Goal: Task Accomplishment & Management: Use online tool/utility

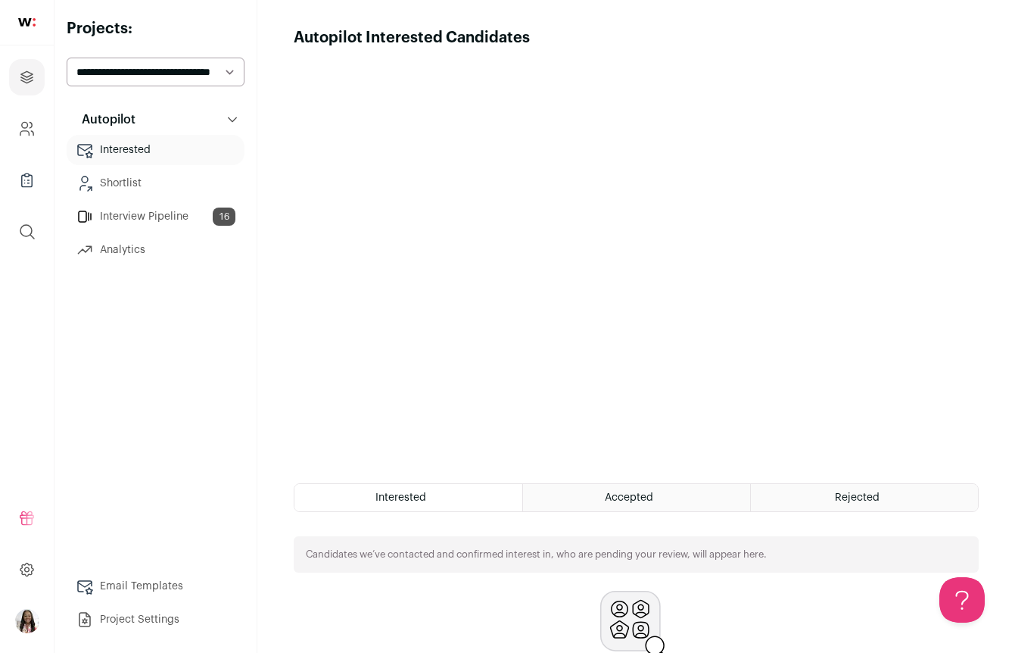
click at [614, 502] on span "Accepted" at bounding box center [629, 497] width 48 height 11
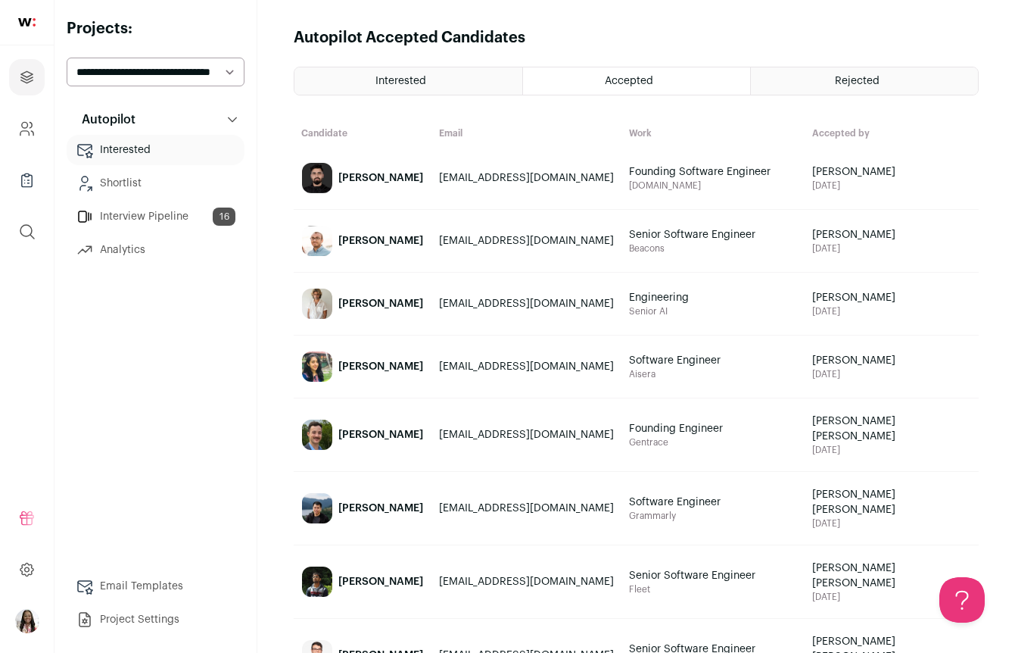
click at [164, 219] on link "Interview Pipeline 16" at bounding box center [156, 216] width 178 height 30
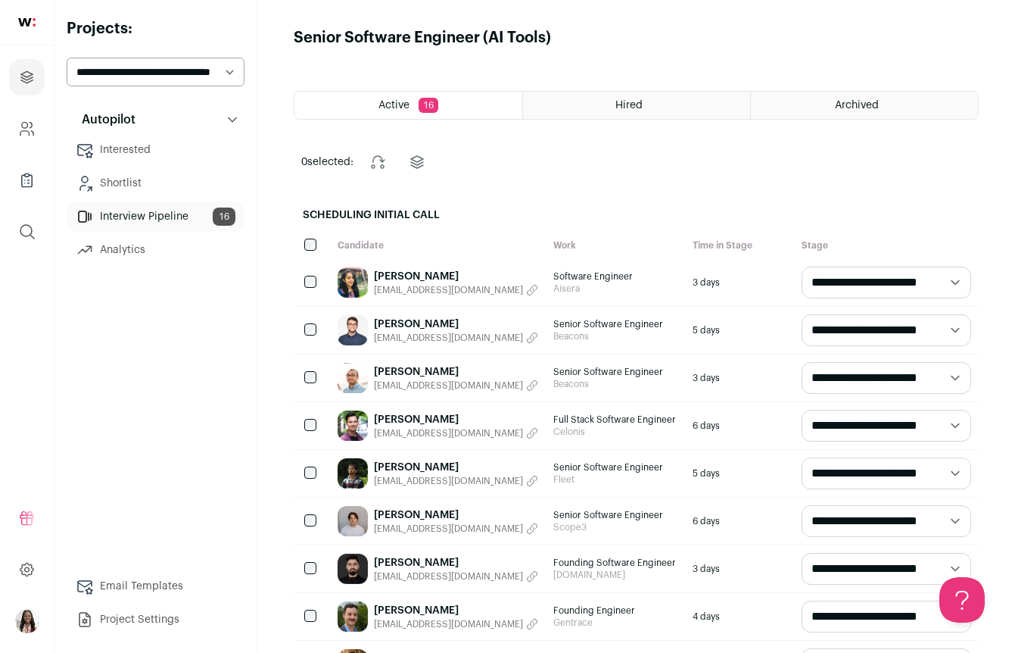
click at [2, 260] on ul "Projects Company and ATS Settings Company Lists (Experimental) Global Search" at bounding box center [27, 154] width 54 height 218
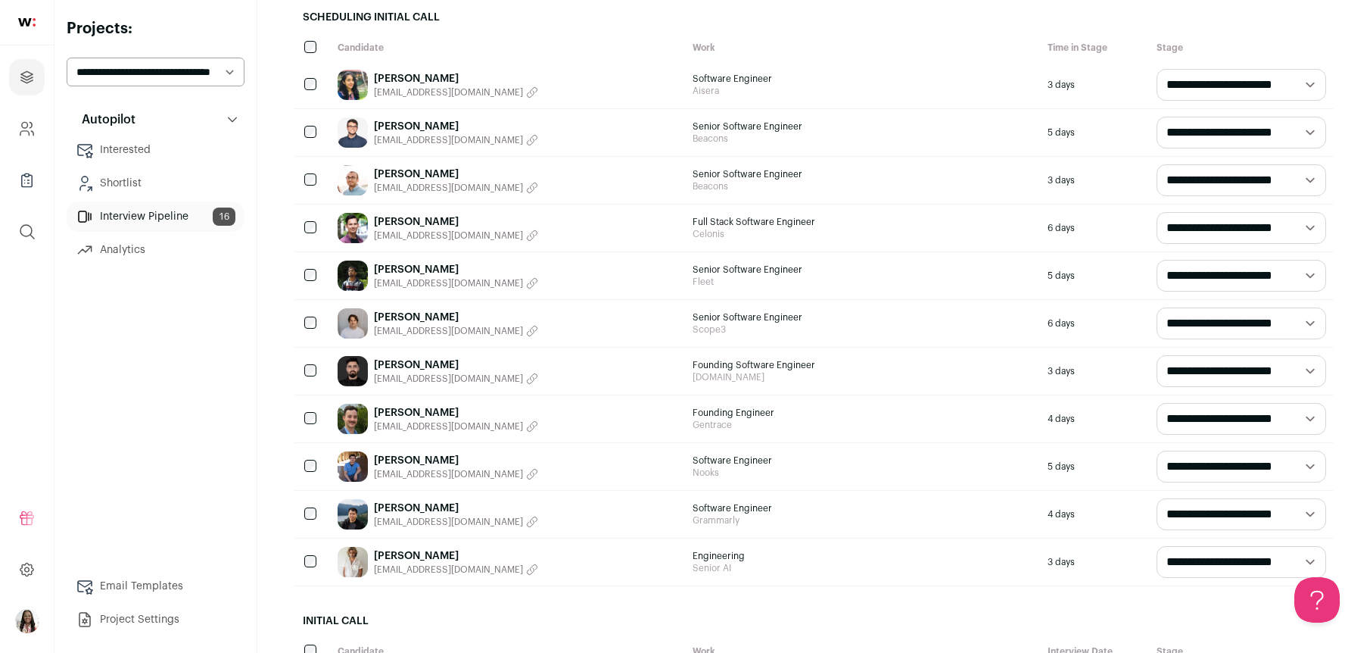
scroll to position [198, 0]
click at [528, 329] on icon "button" at bounding box center [533, 331] width 10 height 10
click at [360, 320] on img at bounding box center [353, 322] width 30 height 30
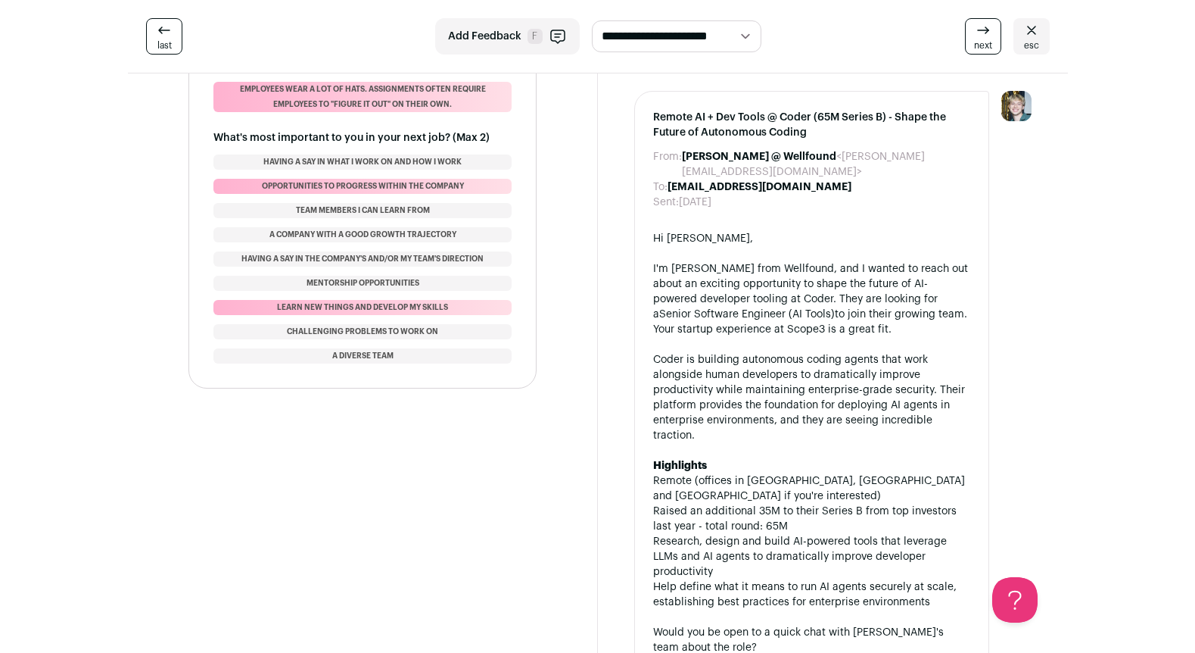
scroll to position [1858, 0]
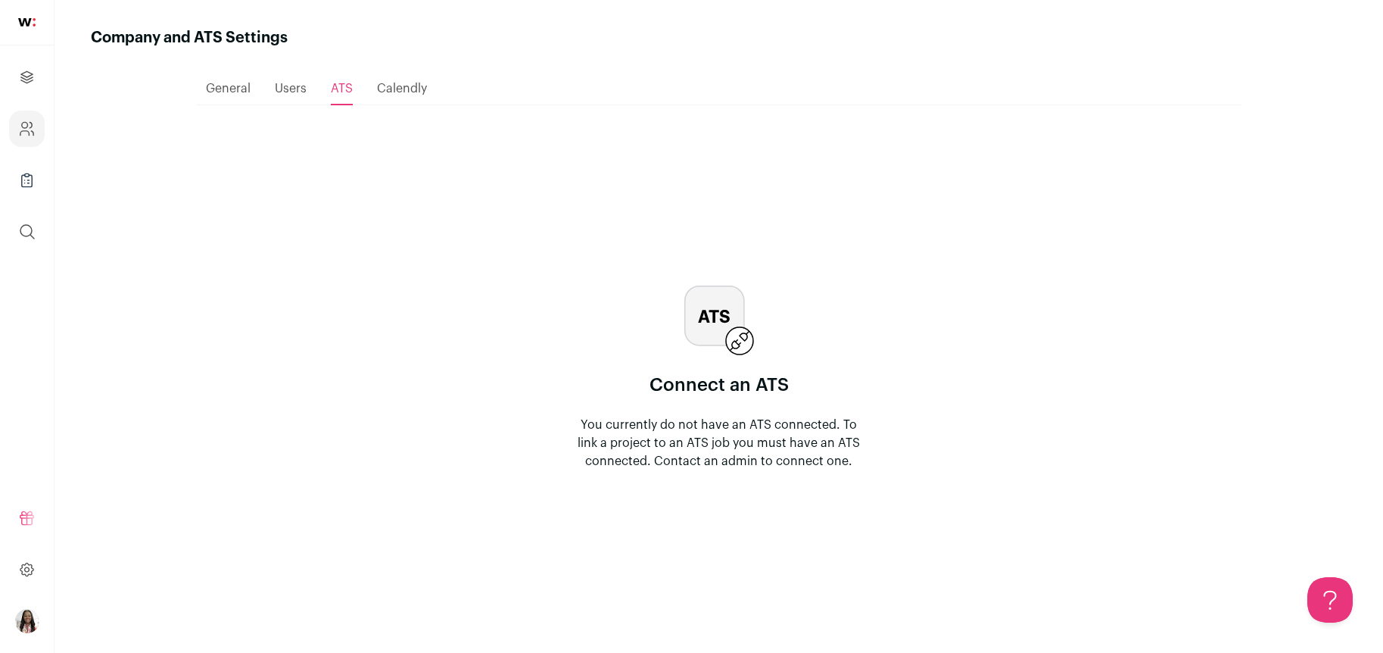
click at [283, 90] on span "Users" at bounding box center [291, 89] width 32 height 12
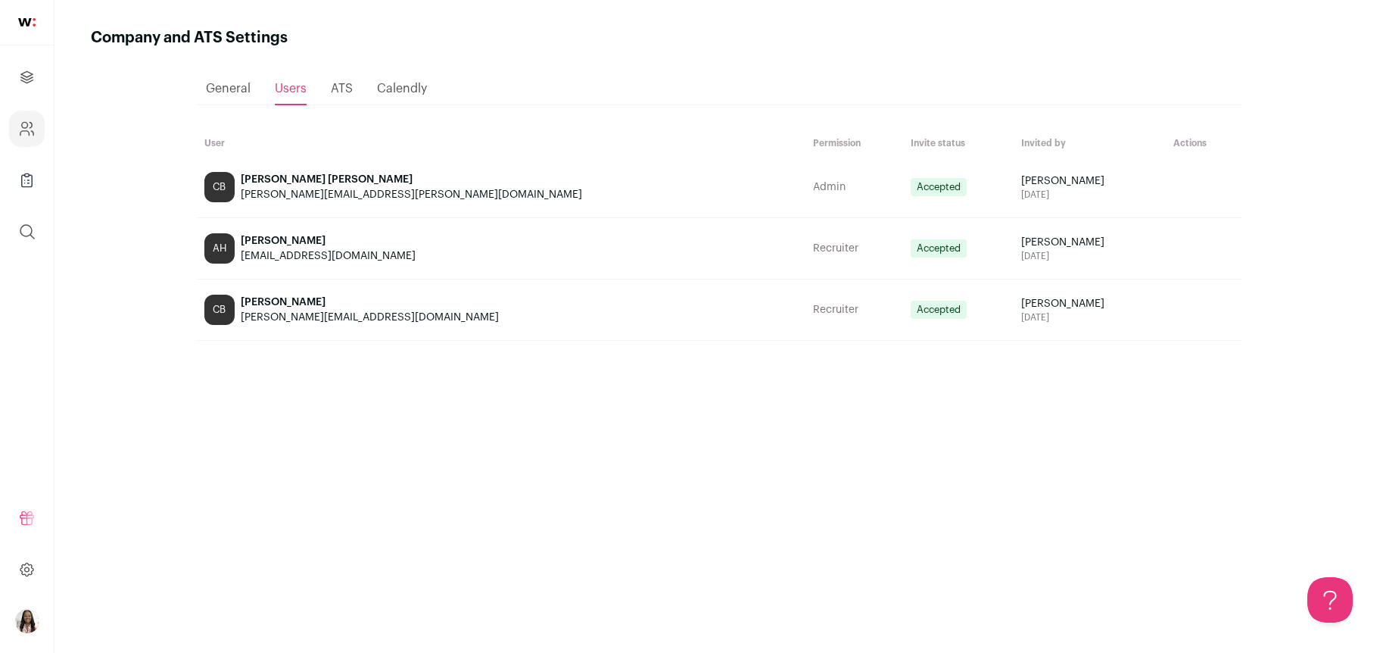
click at [249, 91] on span "General" at bounding box center [228, 89] width 45 height 12
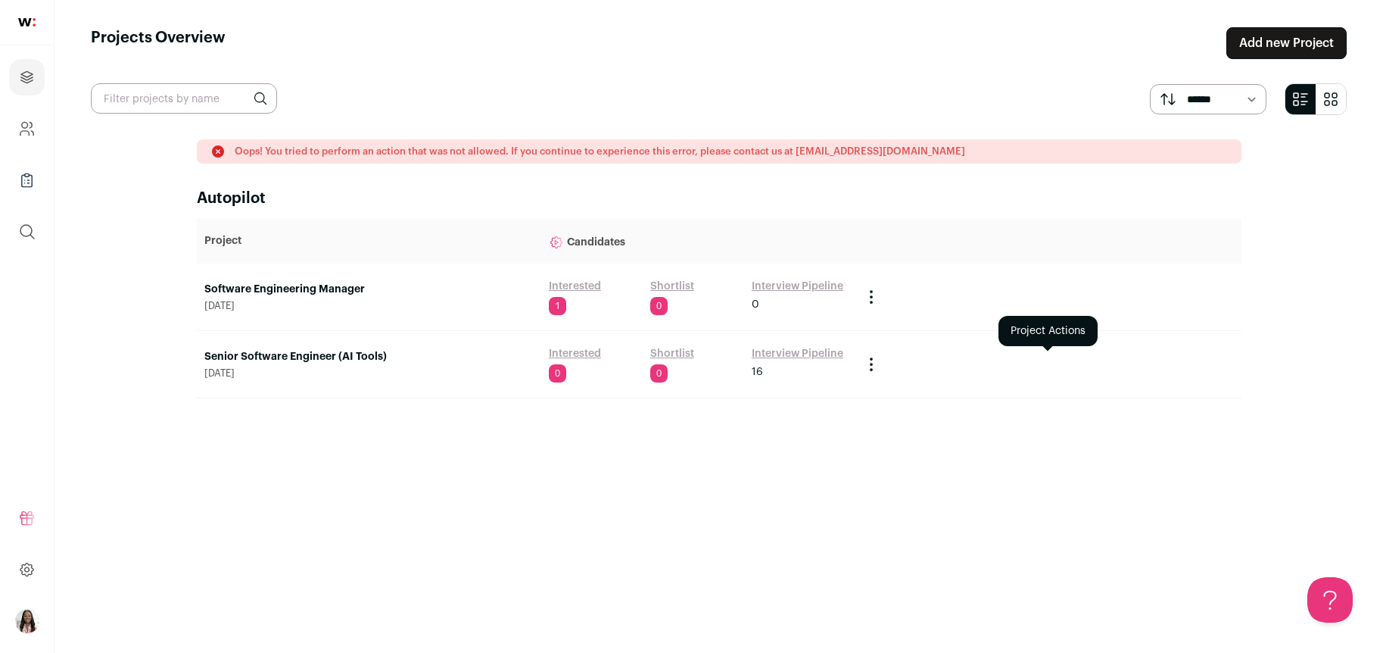
click at [875, 369] on icon "Project Actions" at bounding box center [871, 364] width 18 height 18
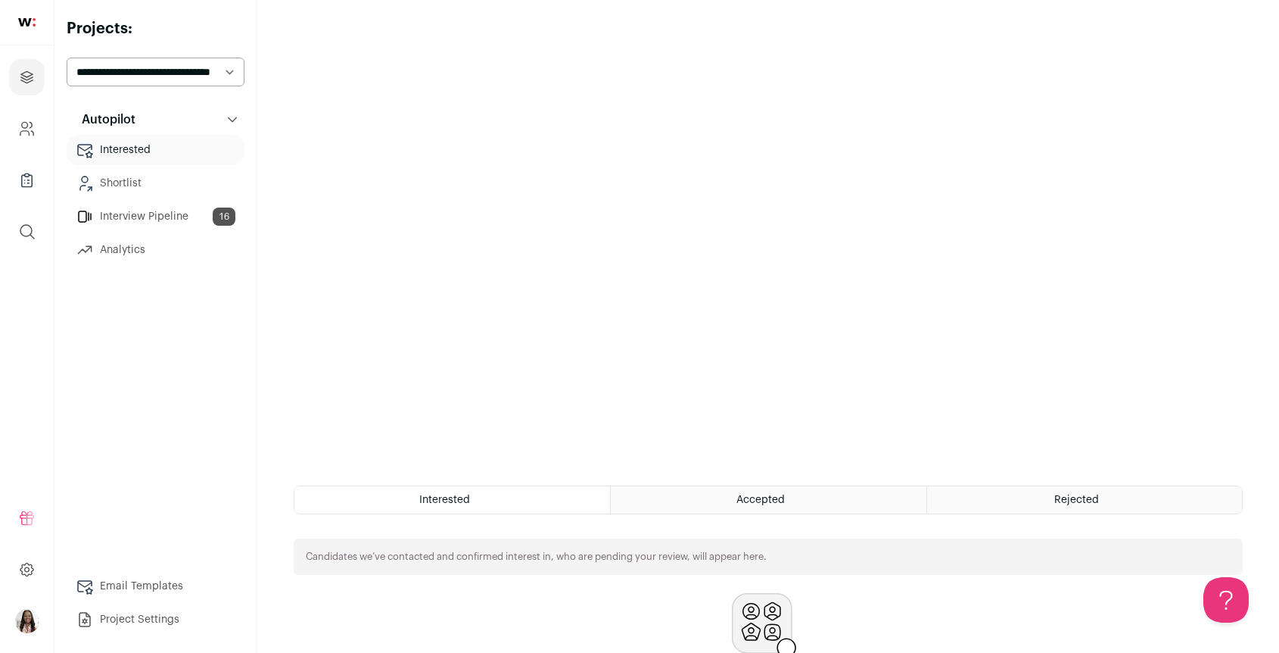
scroll to position [313, 0]
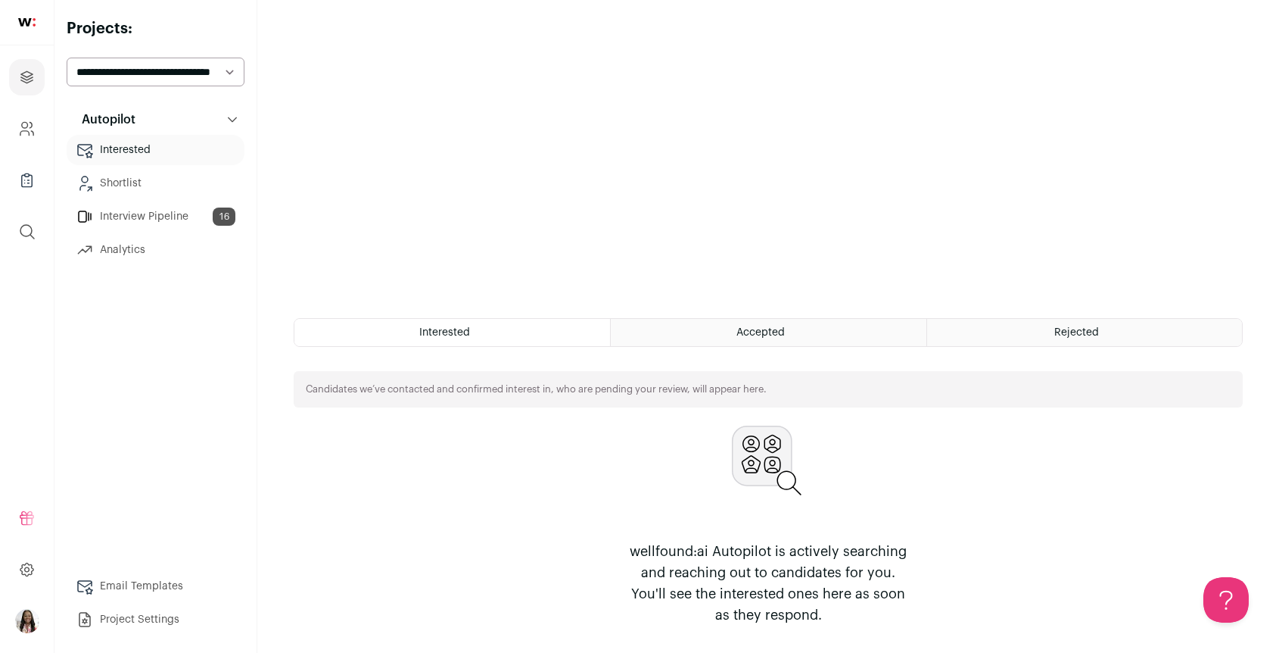
click at [704, 338] on div "Accepted" at bounding box center [768, 332] width 315 height 27
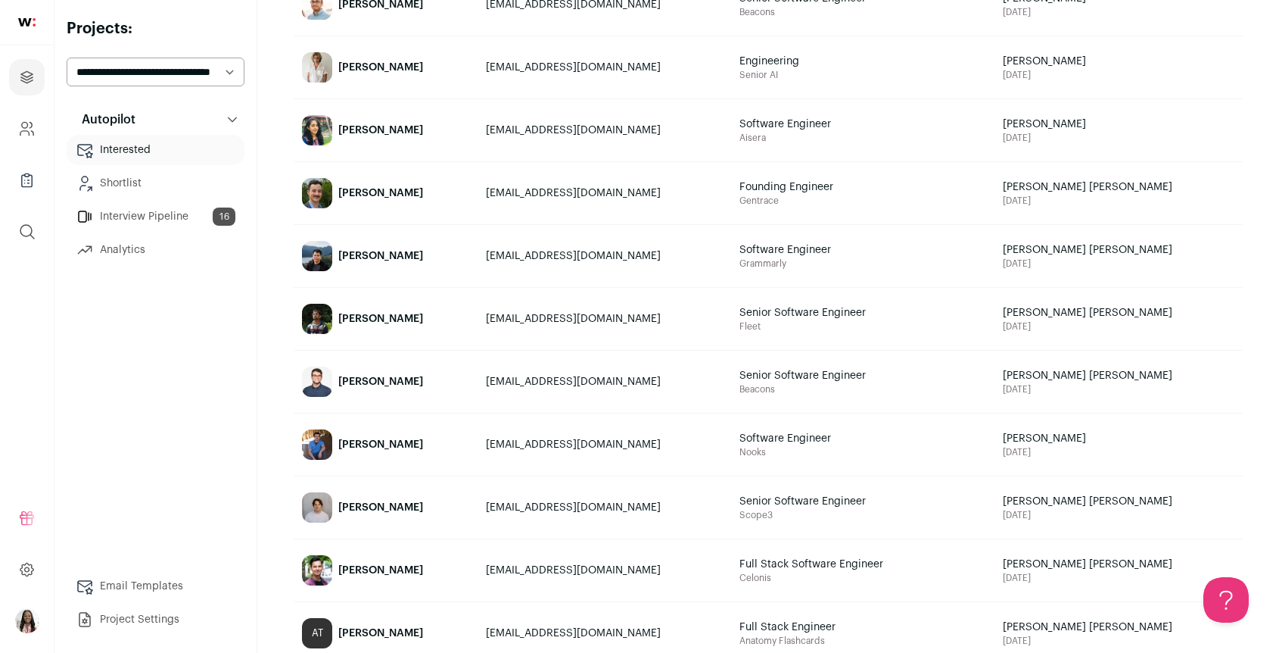
scroll to position [243, 0]
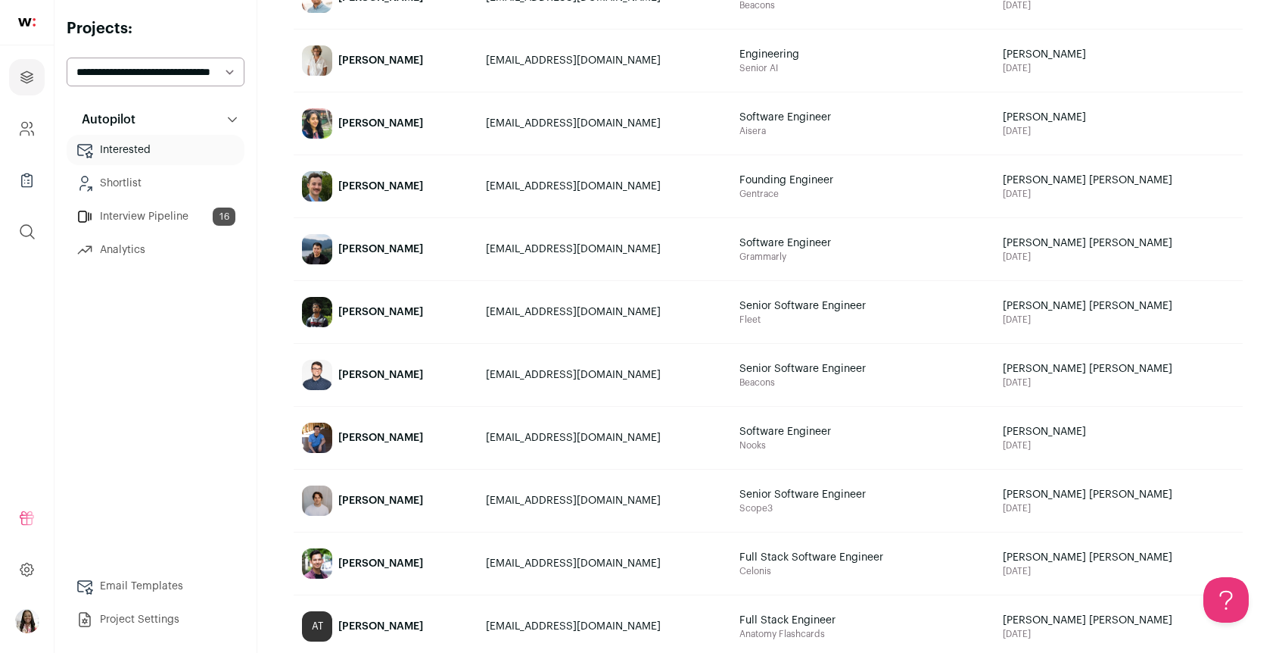
click at [375, 496] on div "[PERSON_NAME]" at bounding box center [380, 500] width 85 height 15
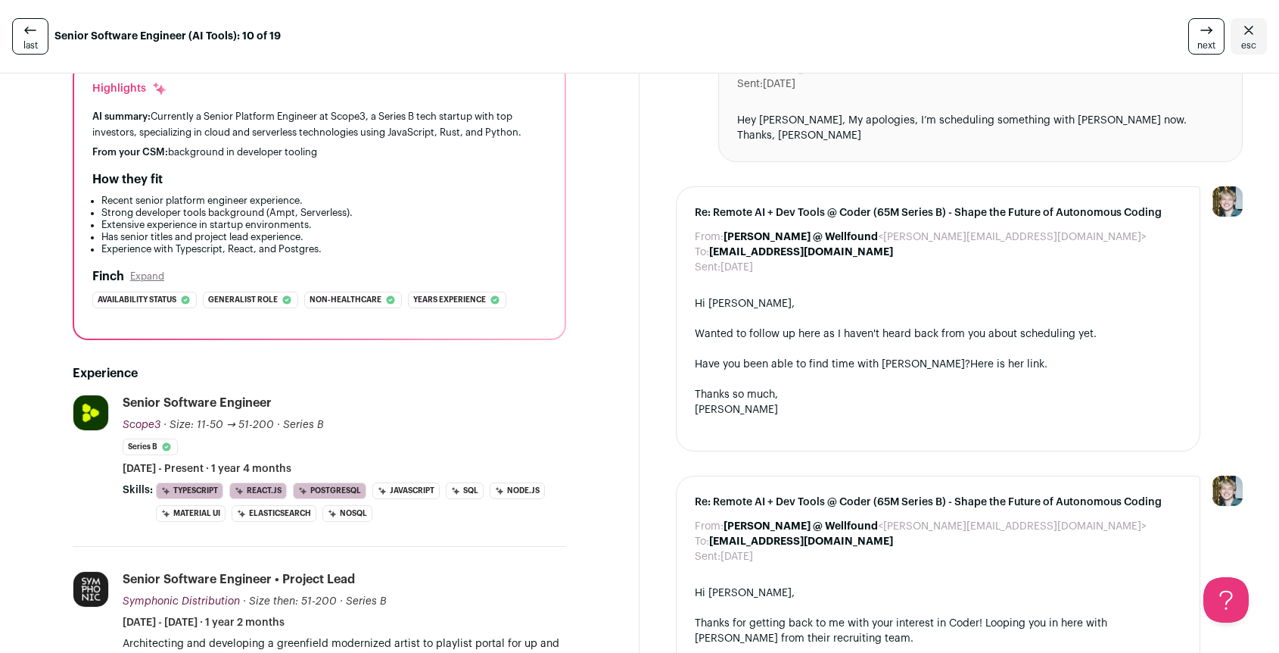
scroll to position [107, 0]
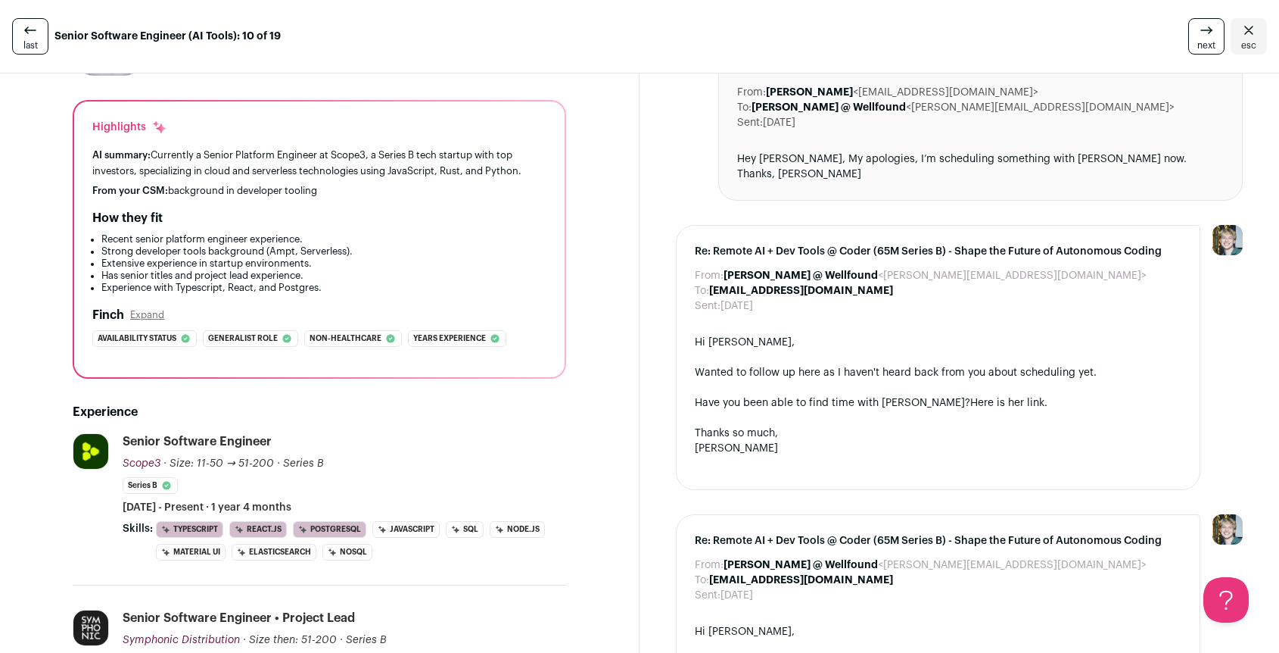
click at [152, 317] on button "Expand" at bounding box center [147, 315] width 34 height 12
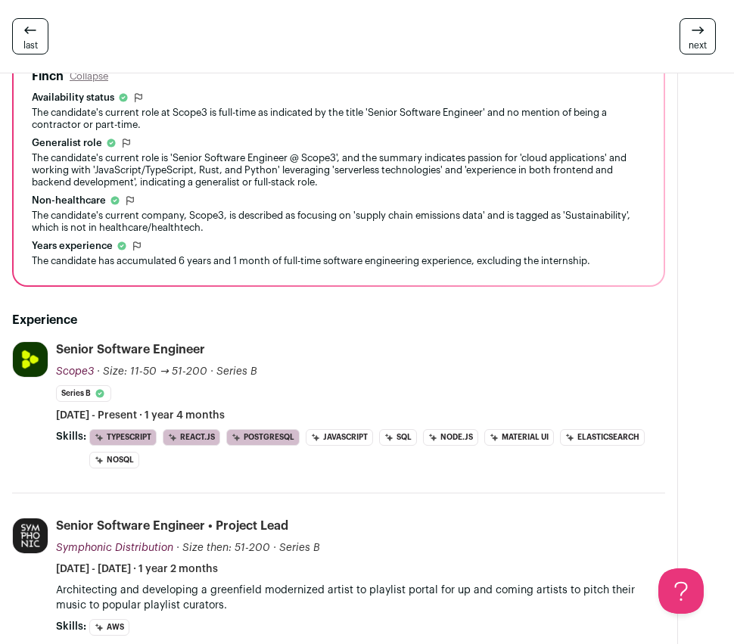
scroll to position [0, 0]
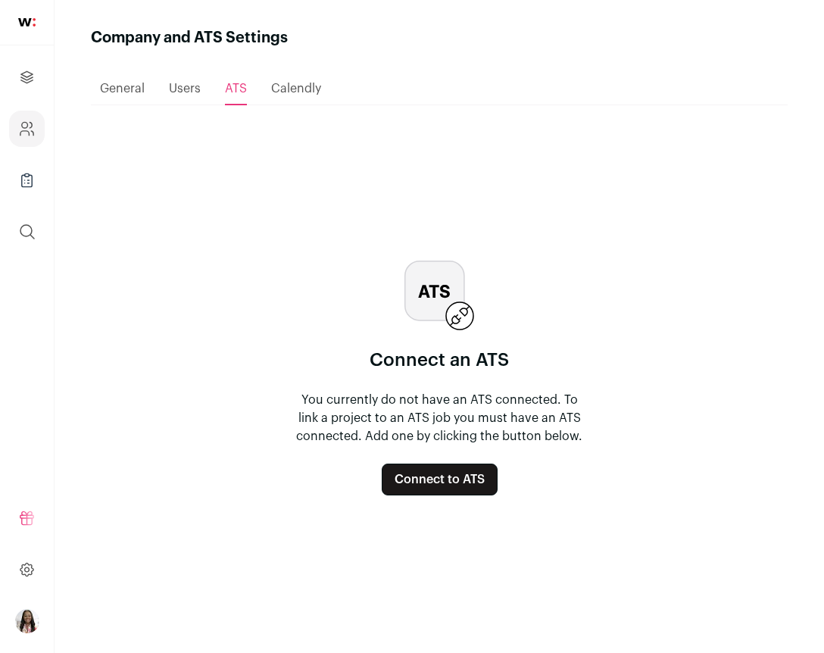
click at [432, 477] on button "Connect to ATS" at bounding box center [440, 479] width 116 height 32
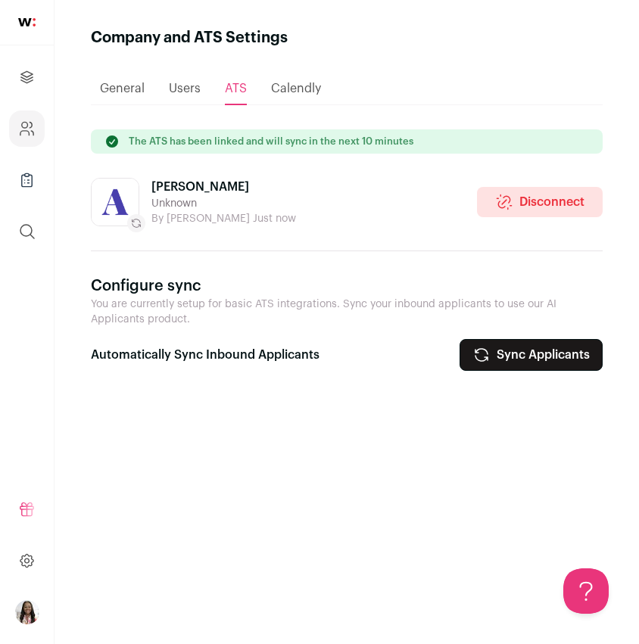
click at [496, 357] on button "Sync Applicants" at bounding box center [531, 355] width 143 height 32
